Goal: Task Accomplishment & Management: Use online tool/utility

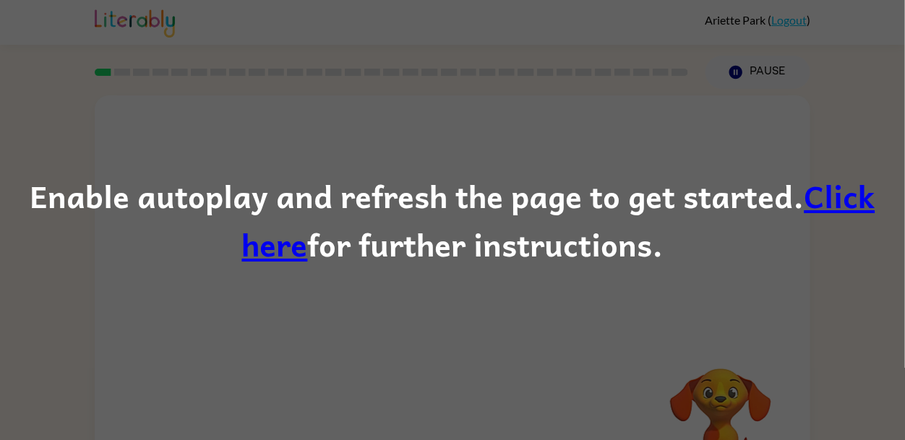
click at [348, 283] on div "Enable autoplay and refresh the page to get started. Click here for further ins…" at bounding box center [452, 220] width 905 height 440
click at [393, 296] on div "Enable autoplay and refresh the page to get started. Click here for further ins…" at bounding box center [452, 220] width 905 height 440
click at [265, 246] on link "Click here" at bounding box center [558, 220] width 633 height 98
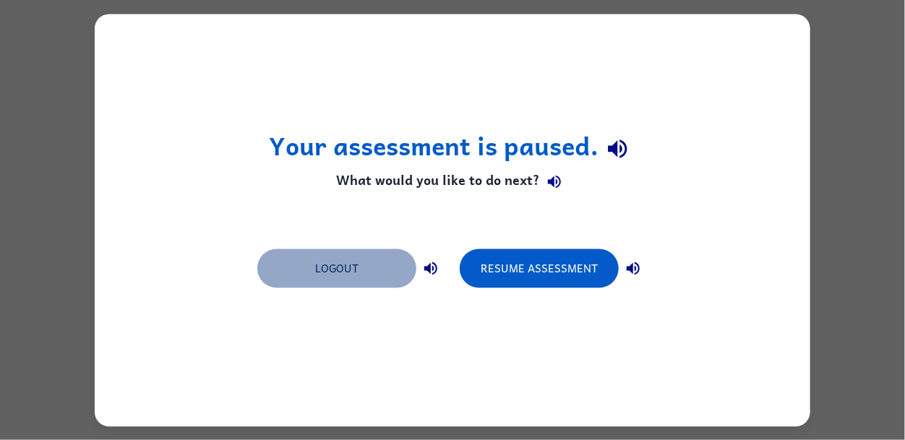
click at [395, 257] on button "Logout" at bounding box center [336, 268] width 159 height 39
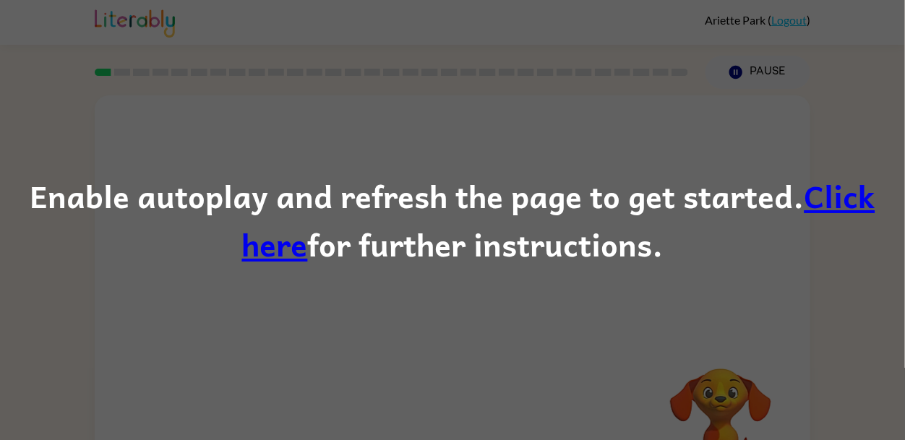
click at [825, 186] on link "Click here" at bounding box center [558, 220] width 633 height 98
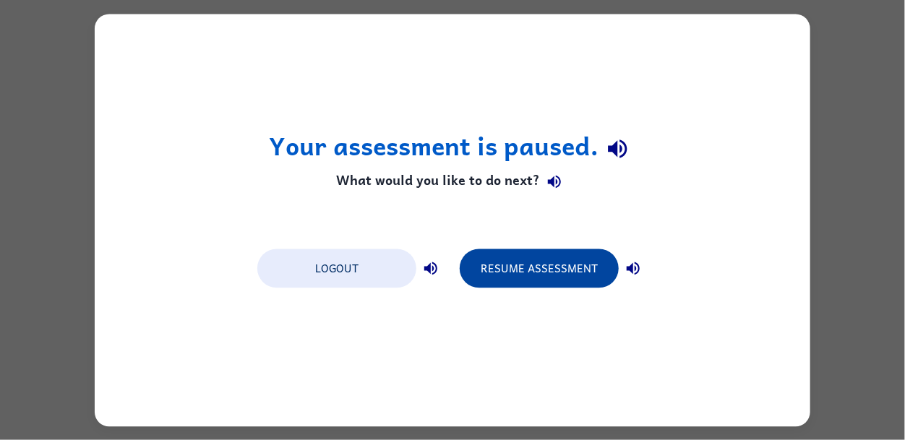
click at [554, 280] on button "Resume Assessment" at bounding box center [539, 268] width 159 height 39
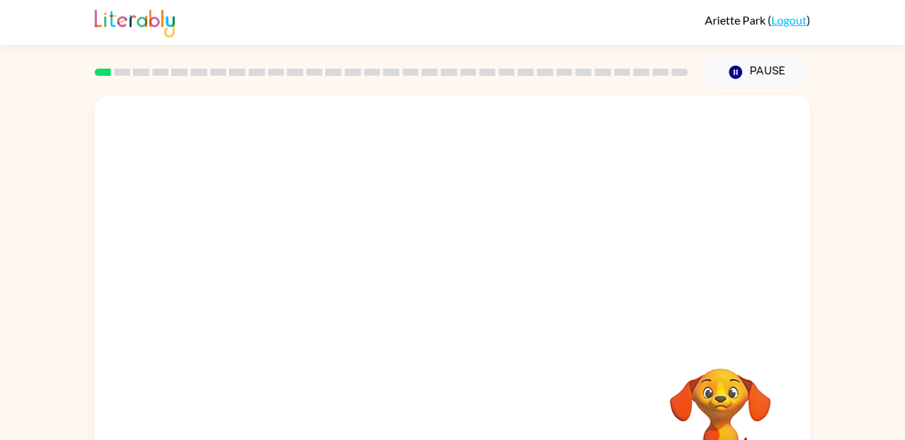
click at [784, 22] on link "Logout" at bounding box center [788, 20] width 35 height 14
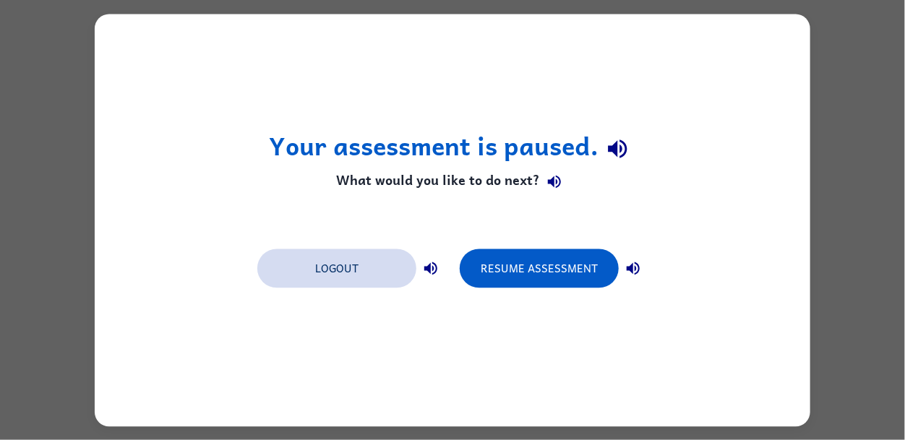
click at [365, 267] on button "Logout" at bounding box center [336, 268] width 159 height 39
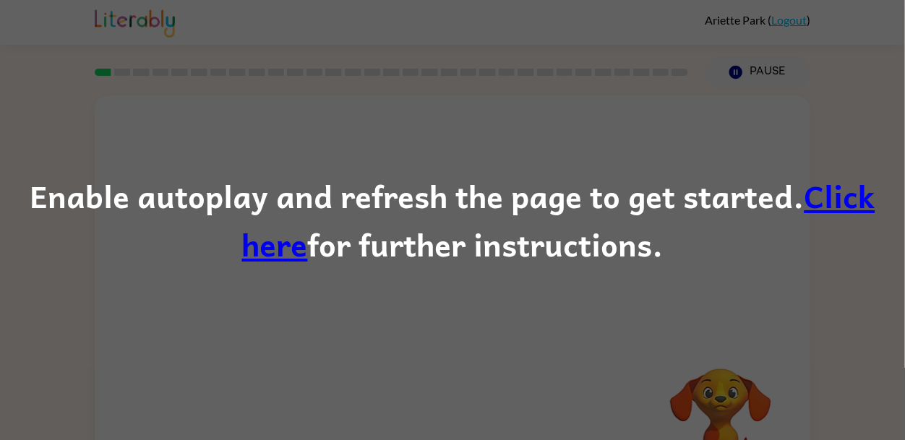
scroll to position [69, 0]
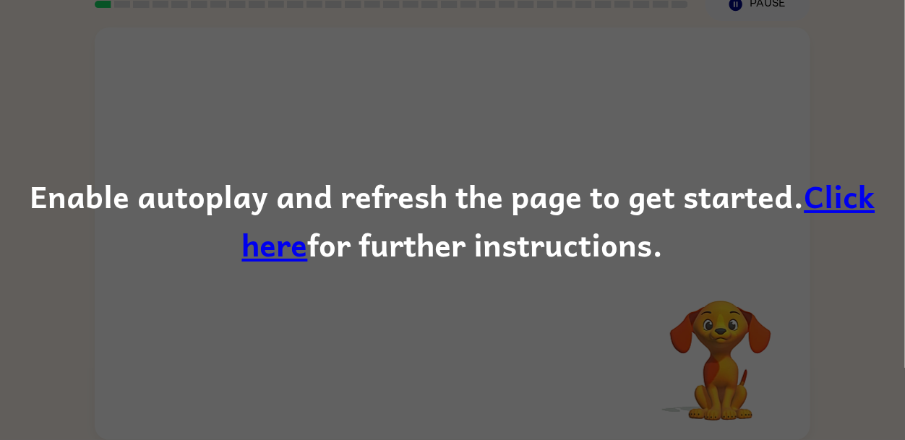
click at [625, 260] on div "Enable autoplay and refresh the page to get started. Click here for further ins…" at bounding box center [452, 220] width 905 height 98
click at [535, 143] on div "Enable autoplay and refresh the page to get started. Click here for further ins…" at bounding box center [452, 220] width 905 height 440
click at [27, 42] on div "Enable autoplay and refresh the page to get started. Click here for further ins…" at bounding box center [452, 220] width 905 height 440
click at [723, 149] on div "Enable autoplay and refresh the page to get started. Click here for further ins…" at bounding box center [452, 220] width 905 height 440
click at [886, 202] on div "Enable autoplay and refresh the page to get started. Click here for further ins…" at bounding box center [452, 220] width 905 height 98
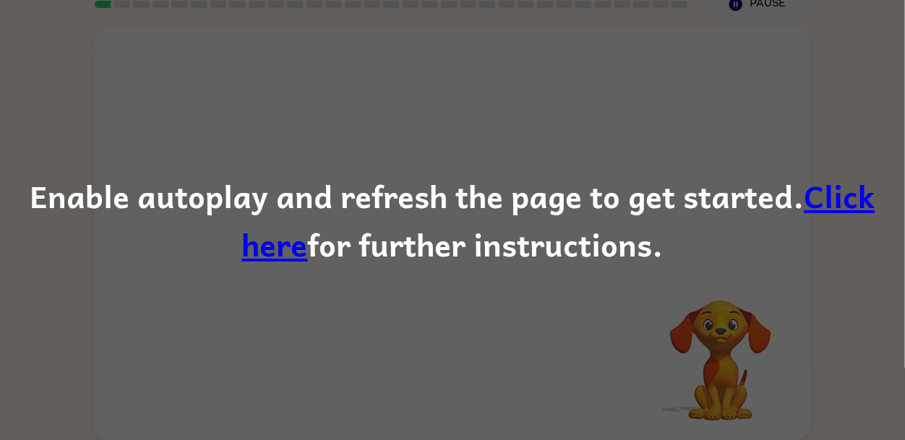
click at [851, 206] on link "Click here" at bounding box center [558, 220] width 633 height 98
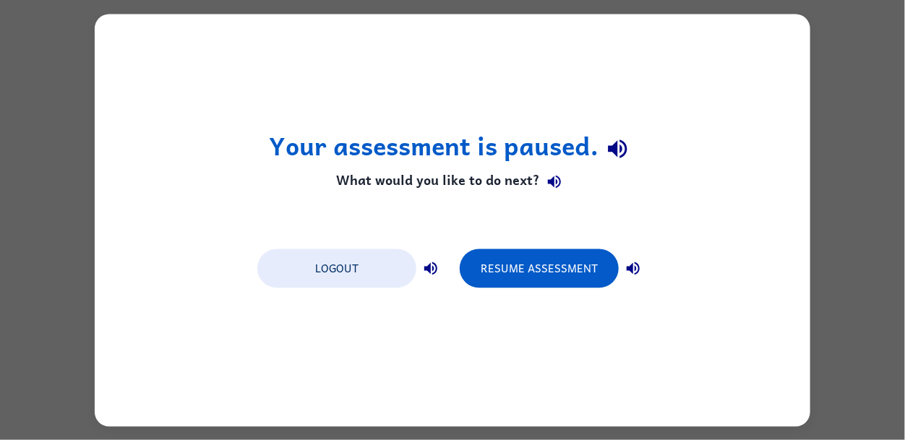
scroll to position [0, 0]
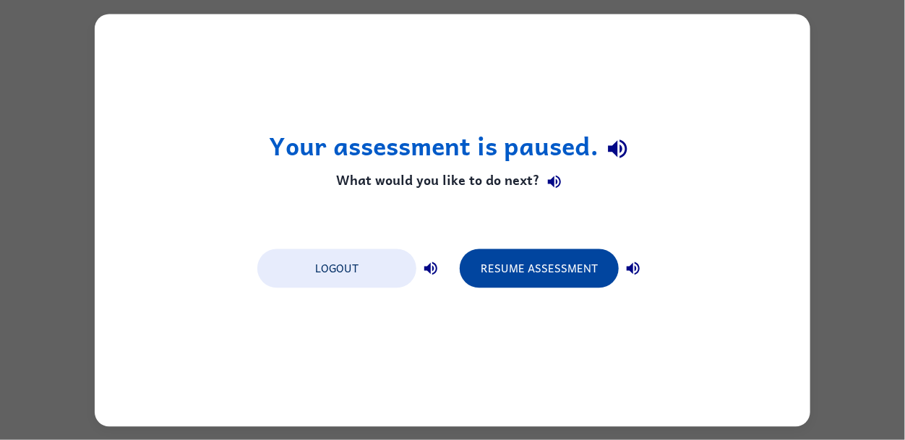
click at [588, 275] on button "Resume Assessment" at bounding box center [539, 268] width 159 height 39
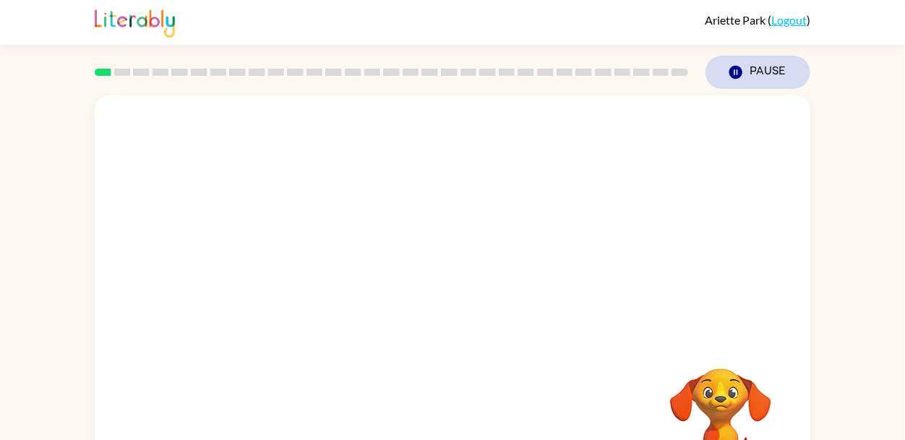
click at [742, 72] on icon "Pause" at bounding box center [736, 72] width 16 height 16
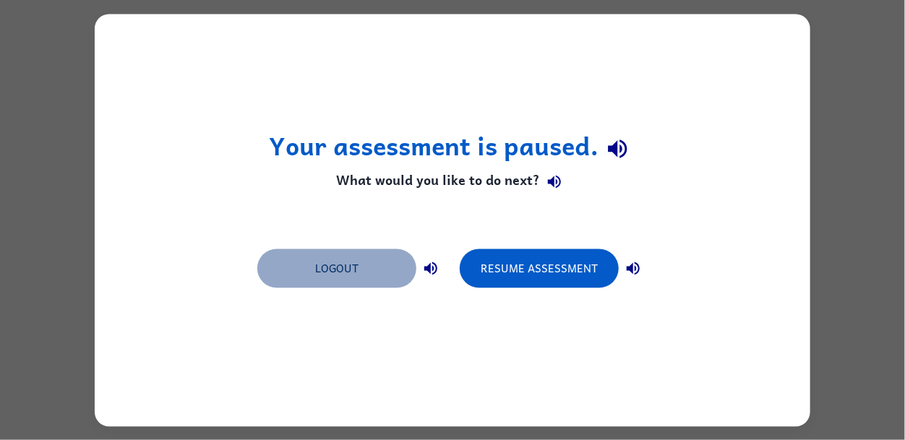
click at [382, 270] on button "Logout" at bounding box center [336, 268] width 159 height 39
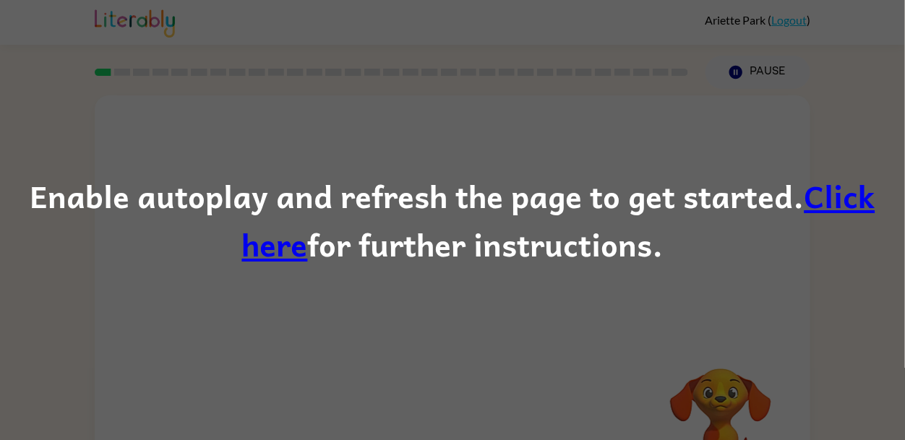
click at [832, 205] on link "Click here" at bounding box center [558, 220] width 633 height 98
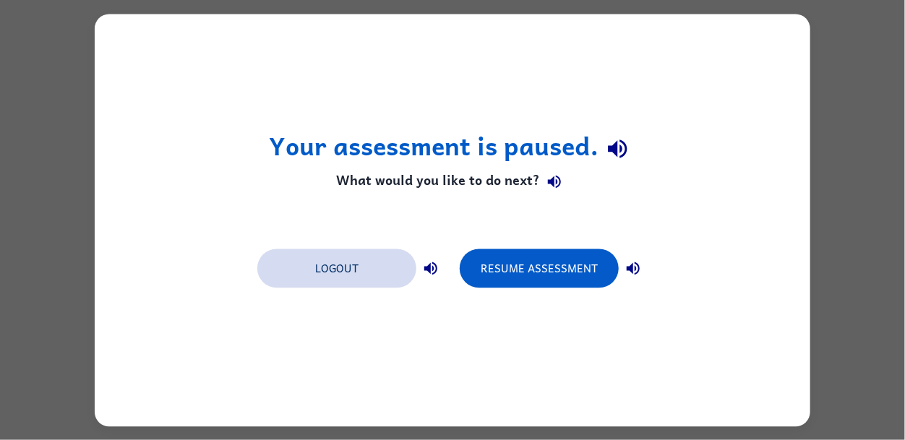
click at [354, 265] on button "Logout" at bounding box center [336, 268] width 159 height 39
